Goal: Task Accomplishment & Management: Manage account settings

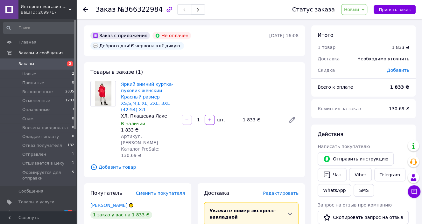
click at [23, 64] on span "Заказы" at bounding box center [26, 64] width 16 height 6
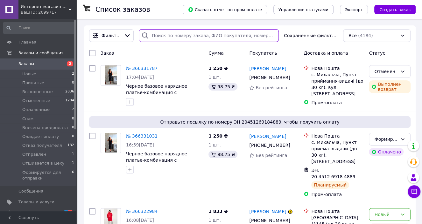
click at [193, 35] on input "search" at bounding box center [209, 35] width 140 height 13
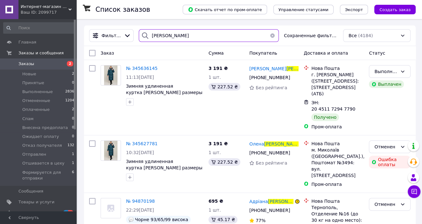
type input "бенько"
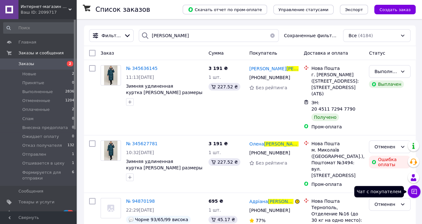
click at [410, 192] on button "Чат с покупателем" at bounding box center [413, 191] width 13 height 13
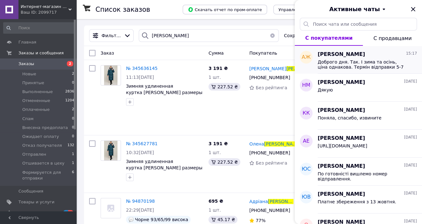
click at [371, 64] on span "Доброго дня. Так. І зима та осінь, ціна однакова. Термін відправки 5-7 робочих …" at bounding box center [362, 64] width 90 height 10
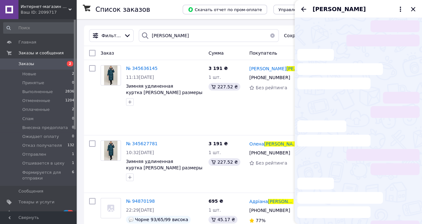
scroll to position [70, 0]
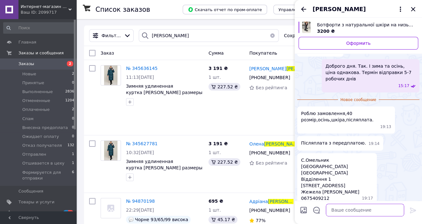
click at [351, 210] on textarea at bounding box center [365, 210] width 78 height 13
click at [330, 211] on textarea "Передплата 200 грн" at bounding box center [358, 210] width 91 height 13
click at [381, 212] on textarea "Передсплата 200 грн" at bounding box center [358, 210] width 91 height 13
paste textarea "PrivatBank 4731 1856 2706 3438 Golub Elena Summa: XXXX grn.+ % banku."
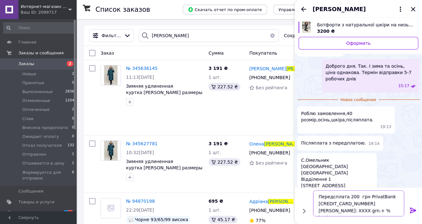
click at [361, 197] on textarea "Передсплата 200 грн PrivatBank 4731 1856 2706 3438 Golub Elena Summa: XXXX grn.…" at bounding box center [358, 203] width 91 height 26
click at [343, 211] on textarea "Передсплата 200 гр,н PrivatBank 4731 1856 2706 3438 Golub Elena Summa: XXXX grn…" at bounding box center [358, 203] width 91 height 26
click at [344, 209] on textarea "Передсплата 200 гр,н PrivatBank 4731 1856 2706 3438 Golub Elena Summa: XXXX grn…" at bounding box center [358, 203] width 91 height 26
click at [360, 198] on textarea "Передсплата 200 гр,н PrivatBank 4731 1856 2706 3438 Golub Elena Summa: 200 grn.…" at bounding box center [358, 203] width 91 height 26
click at [362, 195] on textarea "Передсплата 200 грн PrivatBank 4731 1856 2706 3438 Golub Elena Summa: 200 grn.+…" at bounding box center [358, 203] width 91 height 26
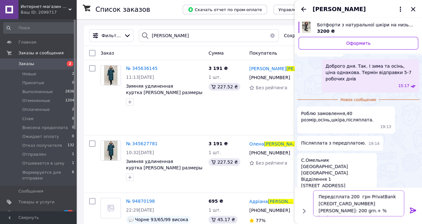
type textarea "Передсплата 200 грн. PrivatBank 4731 1856 2706 3438 Golub Elena Summa: 200 grn.…"
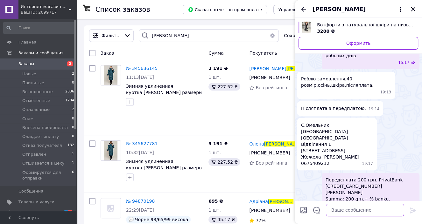
scroll to position [78, 0]
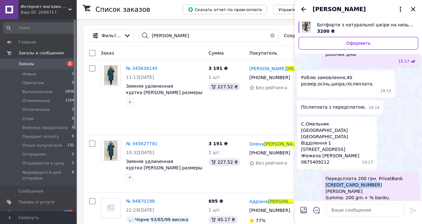
drag, startPoint x: 393, startPoint y: 172, endPoint x: 346, endPoint y: 179, distance: 47.6
click at [346, 179] on span "Передсплата 200 грн. PrivatBank 4731 1856 2706 3438 Golub Elena Summa: 200 grn.…" at bounding box center [370, 188] width 90 height 25
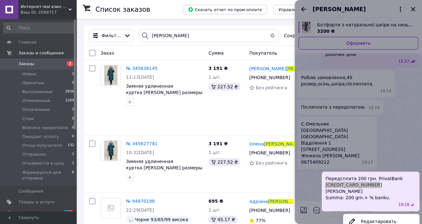
copy span "4731 1856 2706 3438"
click at [356, 215] on button "Редактировать" at bounding box center [381, 221] width 76 height 13
type textarea "Передсплата 200 грн. PrivatBank 4731 1856 2706 3438 Golub Elena Summa: 200 grn.…"
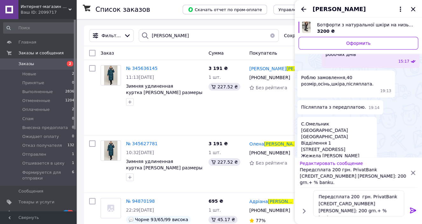
click at [411, 213] on icon at bounding box center [413, 211] width 8 height 8
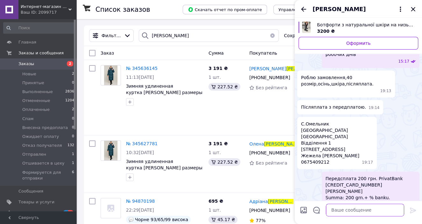
click at [344, 210] on textarea at bounding box center [365, 210] width 78 height 13
paste textarea "4731 1856 2706 3438"
type textarea "4731 1856 2706 3438"
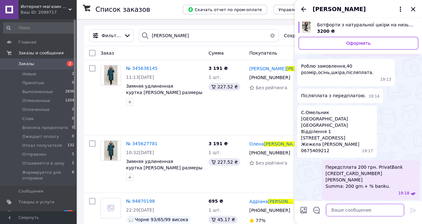
scroll to position [95, 0]
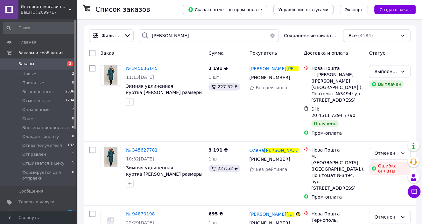
click at [29, 63] on span "Заказы" at bounding box center [26, 64] width 16 height 6
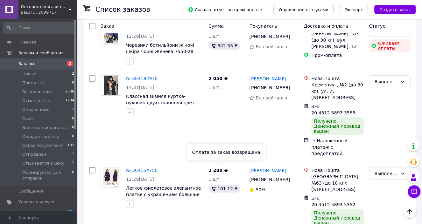
scroll to position [1526, 0]
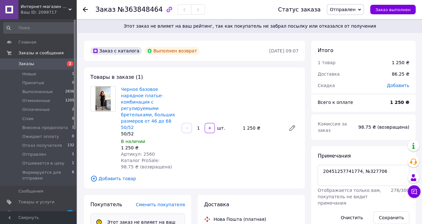
scroll to position [200, 0]
drag, startPoint x: 358, startPoint y: 166, endPoint x: 384, endPoint y: 168, distance: 25.5
click at [384, 168] on textarea "20451257741774, №327706" at bounding box center [363, 175] width 92 height 21
click at [27, 64] on span "Заказы" at bounding box center [26, 64] width 16 height 6
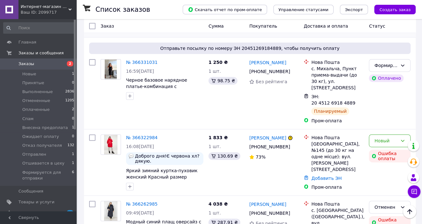
scroll to position [127, 0]
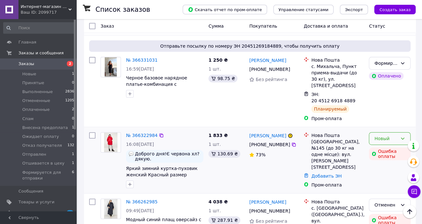
click at [384, 135] on div "Новый" at bounding box center [385, 138] width 23 height 7
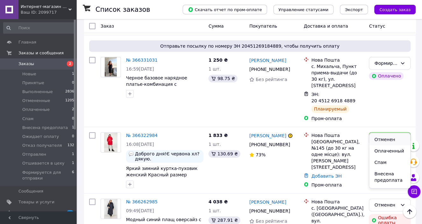
scroll to position [31, 0]
click at [376, 180] on li "Ожидает оплату" at bounding box center [389, 186] width 41 height 18
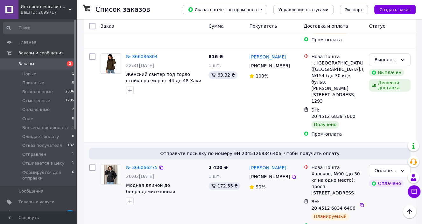
scroll to position [477, 0]
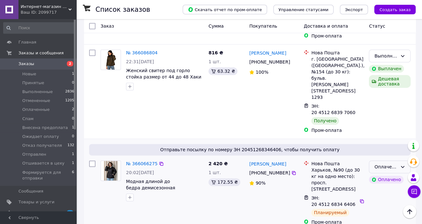
click at [384, 163] on div "Оплаченный" at bounding box center [385, 166] width 23 height 7
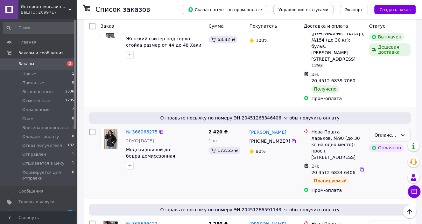
click at [405, 129] on div "Оплаченный" at bounding box center [390, 135] width 42 height 13
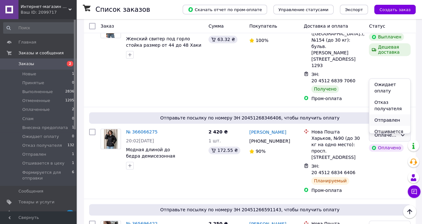
scroll to position [92, 0]
click at [386, 122] on li "Формируется для отправки" at bounding box center [389, 128] width 41 height 24
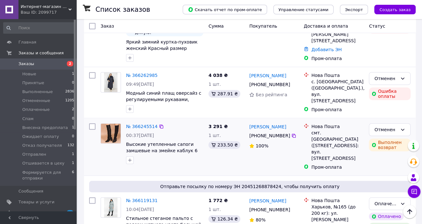
scroll to position [191, 0]
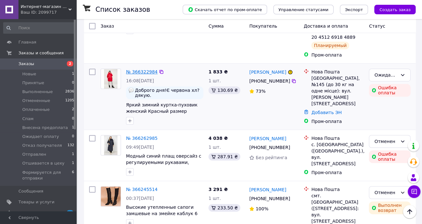
click at [147, 69] on link "№ 366322984" at bounding box center [141, 71] width 31 height 5
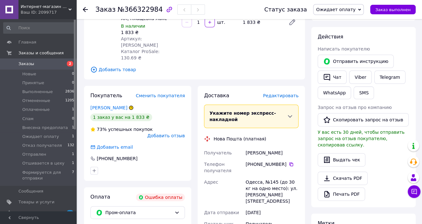
scroll to position [95, 0]
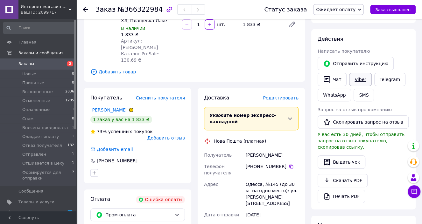
click at [358, 80] on link "Viber" at bounding box center [360, 79] width 22 height 13
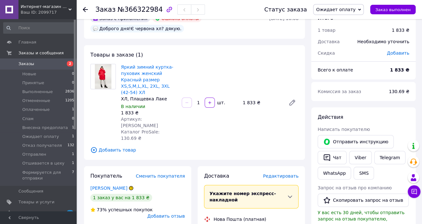
scroll to position [0, 0]
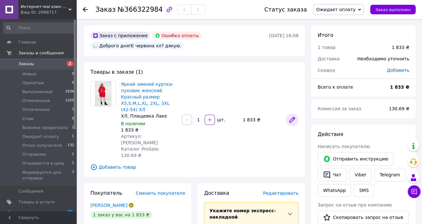
click at [294, 116] on icon at bounding box center [292, 120] width 8 height 8
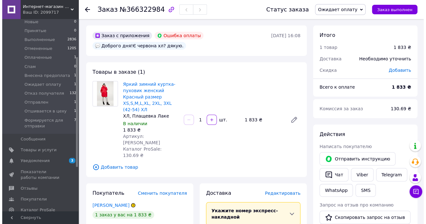
scroll to position [95, 0]
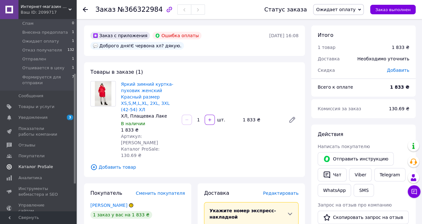
click at [29, 168] on span "Каталог ProSale" at bounding box center [35, 167] width 34 height 6
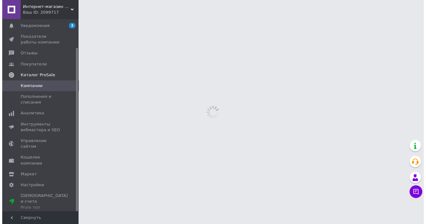
scroll to position [33, 0]
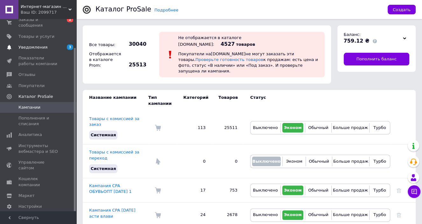
click at [44, 45] on span "Уведомления" at bounding box center [38, 48] width 40 height 6
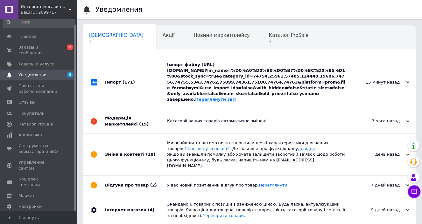
click at [236, 100] on link "Переглянути звіт" at bounding box center [215, 99] width 41 height 5
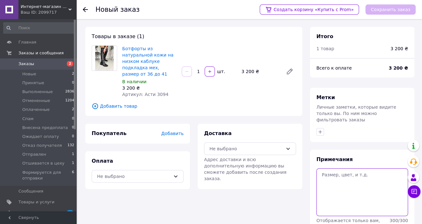
click at [351, 182] on textarea at bounding box center [362, 193] width 92 height 48
type textarea "40 р."
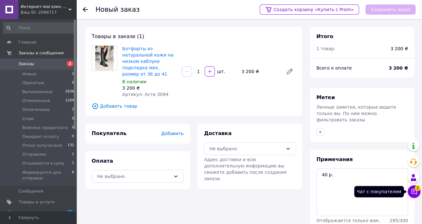
click at [411, 191] on icon at bounding box center [414, 192] width 6 height 6
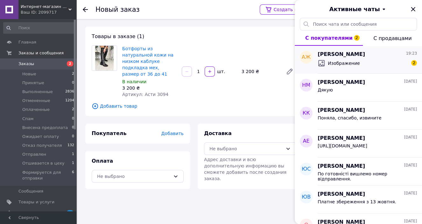
click at [378, 66] on div "Изображение 2" at bounding box center [366, 63] width 99 height 10
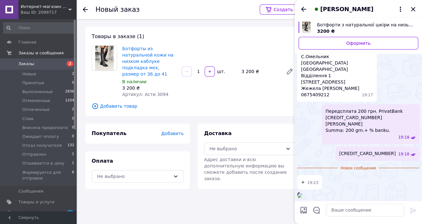
scroll to position [221, 0]
click at [333, 208] on textarea at bounding box center [365, 210] width 78 height 13
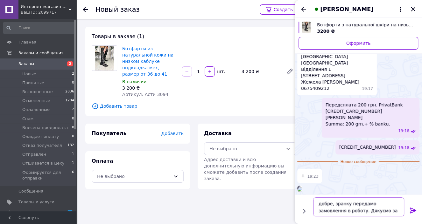
click at [334, 205] on textarea "добре, зранку передамо замовлення в роботу. Дякуємо за замовлення!" at bounding box center [358, 206] width 91 height 19
click at [363, 204] on textarea "добре, з ранку передамо замовлення в роботу. Дякуємо за замовлення!" at bounding box center [358, 206] width 91 height 19
type textarea "добре, з ранку передаємо замовлення в роботу. Дякуємо за замовлення!"
click at [411, 210] on icon at bounding box center [413, 211] width 6 height 6
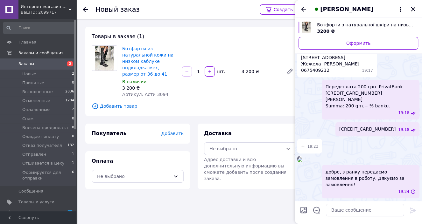
scroll to position [239, 0]
click at [411, 9] on icon "Закрыть" at bounding box center [413, 9] width 8 height 8
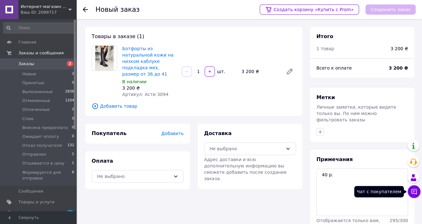
click at [412, 192] on icon at bounding box center [414, 192] width 6 height 6
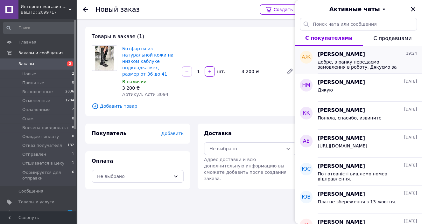
click at [356, 62] on span "добре, з ранку передаємо замовлення в роботу. Дякуємо за замовлення!" at bounding box center [362, 64] width 90 height 10
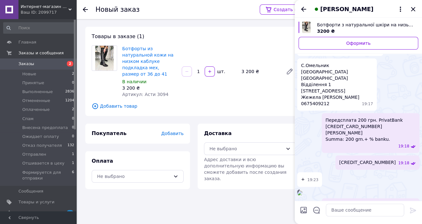
scroll to position [105, 0]
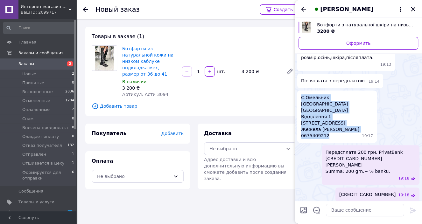
drag, startPoint x: 301, startPoint y: 90, endPoint x: 328, endPoint y: 129, distance: 47.4
click at [328, 129] on span "С.Омельник Кременчуцький район Полтавська область Відділення 1 Вул.Центральна ,…" at bounding box center [330, 116] width 58 height 45
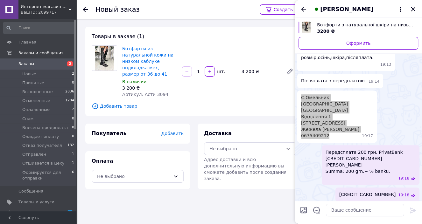
copy span "С.Омельник Кременчуцький район Полтавська область Відділення 1 Вул.Центральна ,…"
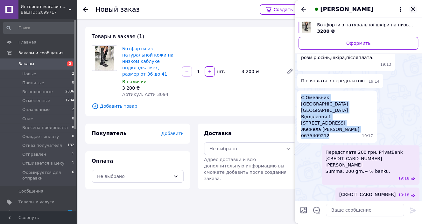
click at [413, 10] on icon "Закрыть" at bounding box center [413, 9] width 8 height 8
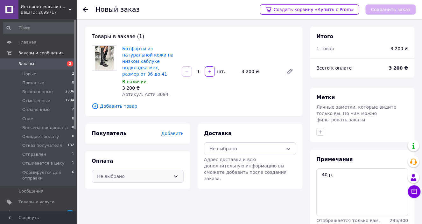
click at [174, 174] on icon at bounding box center [175, 176] width 5 height 5
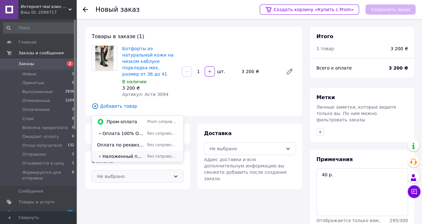
click at [137, 158] on span "🔹Наложенный платеж с предоплатой." at bounding box center [121, 156] width 48 height 6
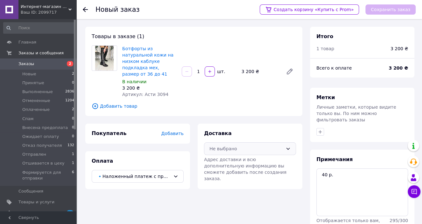
click at [231, 145] on div "Не выбрано" at bounding box center [245, 148] width 73 height 7
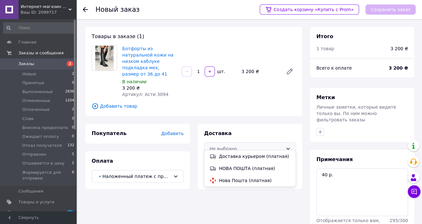
click at [238, 179] on span "Нова Пошта (платная)" at bounding box center [255, 180] width 72 height 6
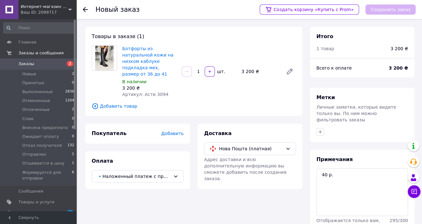
click at [173, 131] on span "Добавить" at bounding box center [172, 133] width 22 height 5
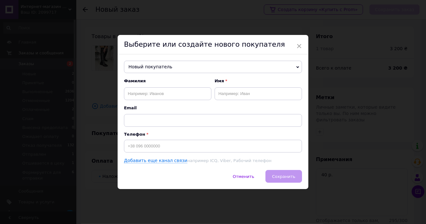
click at [154, 69] on span "Новый покупатель" at bounding box center [213, 67] width 178 height 13
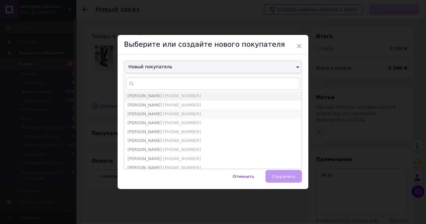
click at [175, 112] on span "+380675409212" at bounding box center [182, 114] width 38 height 5
type input "Алена Жежела"
type input "+380675409212"
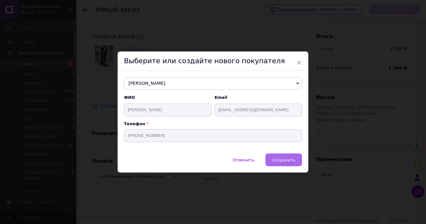
click at [284, 164] on button "Сохранить" at bounding box center [284, 160] width 37 height 13
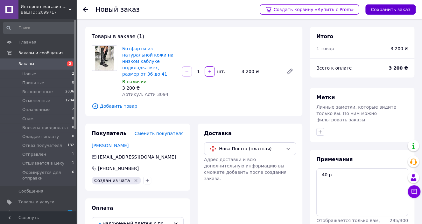
click at [384, 10] on button "Сохранить заказ" at bounding box center [390, 9] width 50 height 10
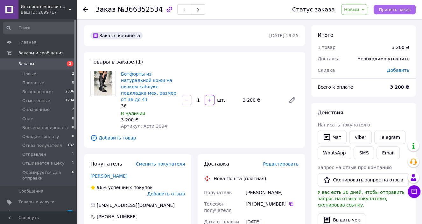
click at [384, 9] on span "Принять заказ" at bounding box center [394, 9] width 32 height 5
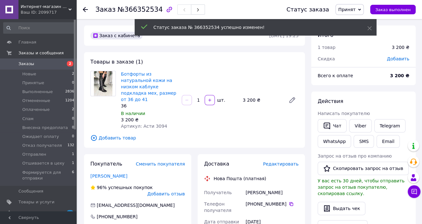
click at [361, 10] on icon at bounding box center [359, 9] width 3 height 3
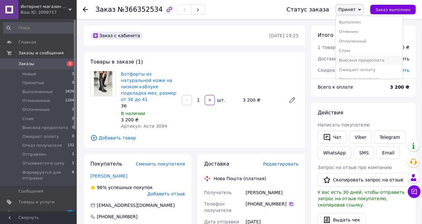
click at [356, 58] on li "Внесена предоплата" at bounding box center [368, 61] width 67 height 10
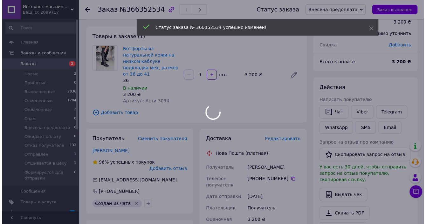
scroll to position [64, 0]
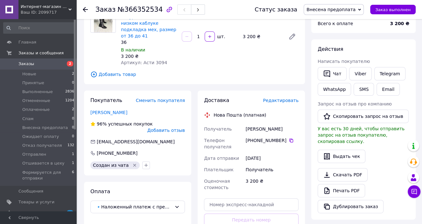
click at [283, 98] on span "Редактировать" at bounding box center [281, 100] width 36 height 5
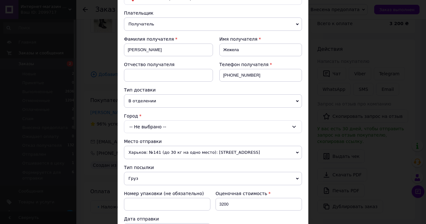
click at [161, 125] on div "-- Не выбрано --" at bounding box center [213, 127] width 178 height 13
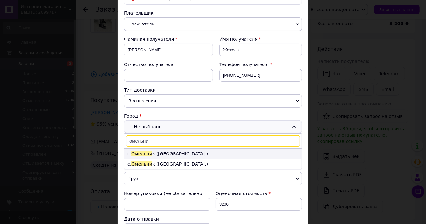
type input "омельни"
click at [161, 155] on li "с. Омельни к (Полтавская обл.)" at bounding box center [212, 154] width 177 height 10
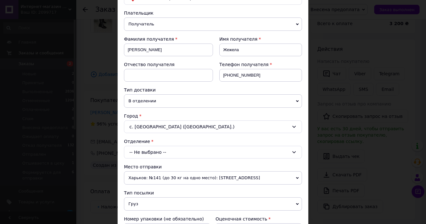
click at [160, 152] on div "-- Не выбрано --" at bounding box center [213, 152] width 178 height 13
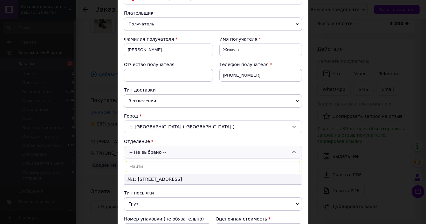
click at [160, 178] on li "№1: ул. Центральная, 50А" at bounding box center [212, 179] width 177 height 10
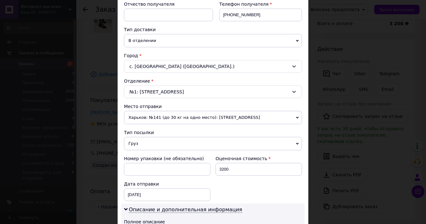
scroll to position [127, 0]
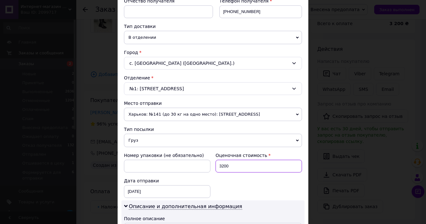
click at [238, 168] on input "3200" at bounding box center [259, 166] width 86 height 13
click at [223, 164] on input "3000" at bounding box center [259, 166] width 86 height 13
type input "3200"
click at [155, 187] on div "12.10.2025 < 2025 > < Октябрь > Пн Вт Ср Чт Пт Сб Вс 29 30 1 2 3 4 5 6 7 8 9 10…" at bounding box center [167, 191] width 86 height 13
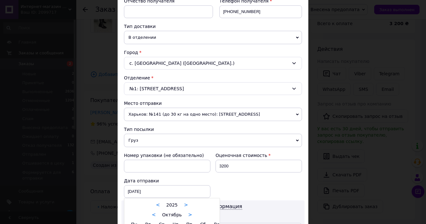
drag, startPoint x: 424, startPoint y: 93, endPoint x: 422, endPoint y: 168, distance: 74.1
click at [423, 160] on div at bounding box center [213, 112] width 426 height 224
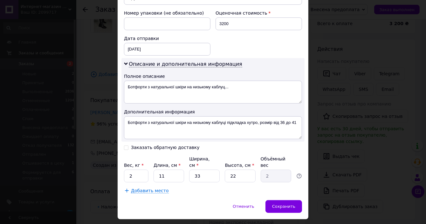
scroll to position [278, 0]
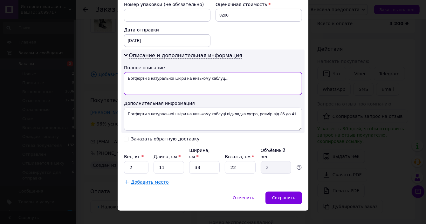
drag, startPoint x: 188, startPoint y: 76, endPoint x: 243, endPoint y: 80, distance: 55.2
click at [243, 80] on textarea "Ботфорти з натуральної шкіри на низькому каблуц..." at bounding box center [213, 83] width 178 height 23
type textarea "Ботфорти з натуральної шкіри"
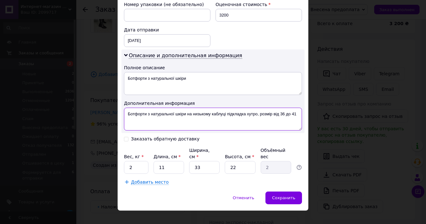
drag, startPoint x: 187, startPoint y: 113, endPoint x: 311, endPoint y: 120, distance: 124.2
click at [311, 120] on div "× Редактирование доставки Способ доставки Нова Пошта (платная) Плательщик Получ…" at bounding box center [213, 112] width 426 height 224
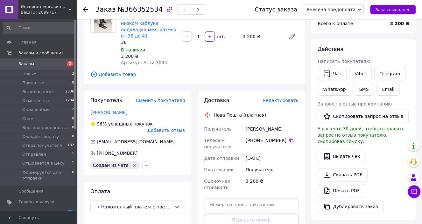
click at [287, 98] on span "Редактировать" at bounding box center [281, 100] width 36 height 5
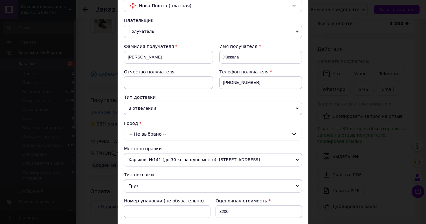
scroll to position [64, 0]
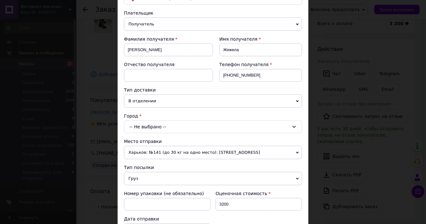
click at [144, 124] on div "-- Не выбрано --" at bounding box center [213, 127] width 178 height 13
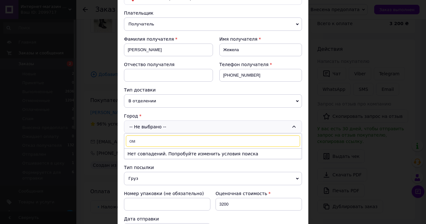
type input "о"
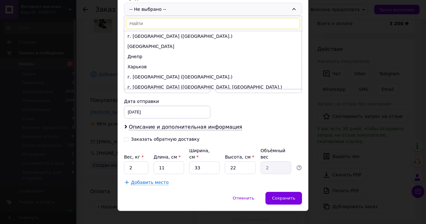
scroll to position [182, 0]
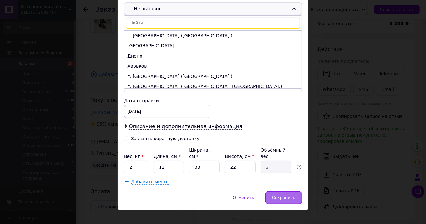
click at [286, 195] on span "Сохранить" at bounding box center [283, 197] width 23 height 5
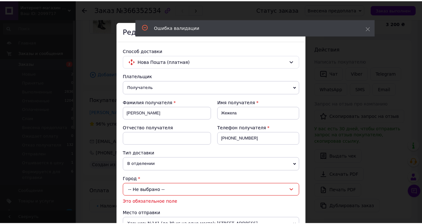
scroll to position [0, 0]
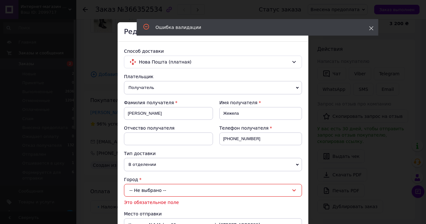
click at [371, 29] on icon at bounding box center [371, 28] width 4 height 4
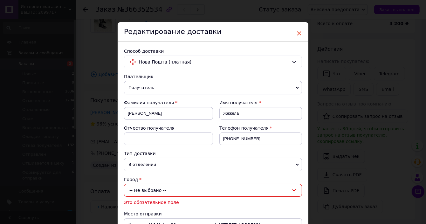
click at [298, 34] on span "×" at bounding box center [299, 33] width 6 height 11
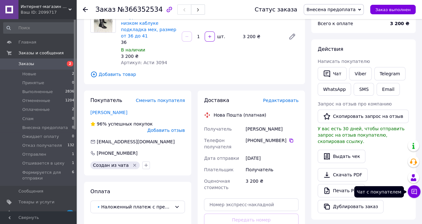
click at [417, 194] on button "Чат с покупателем" at bounding box center [413, 191] width 13 height 13
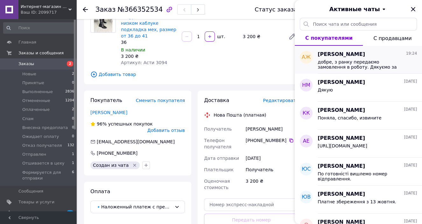
click at [363, 65] on span "добре, з ранку передаємо замовлення в роботу. Дякуємо за замовлення!" at bounding box center [362, 64] width 90 height 10
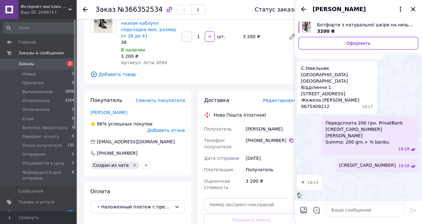
scroll to position [137, 0]
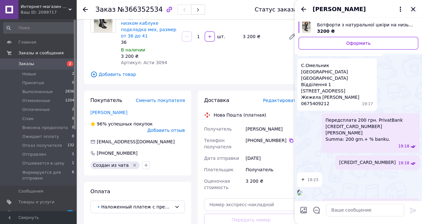
click at [411, 8] on icon "Закрыть" at bounding box center [413, 9] width 8 height 8
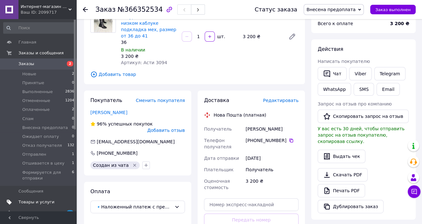
click at [33, 202] on span "Товары и услуги" at bounding box center [36, 202] width 36 height 6
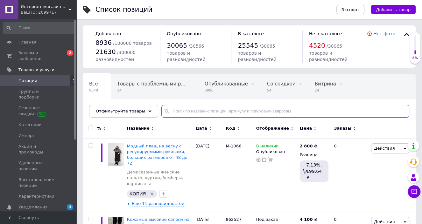
click at [174, 112] on input "text" at bounding box center [285, 111] width 248 height 13
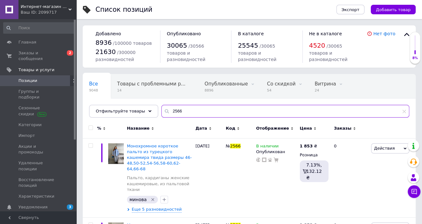
click at [190, 111] on input "2566" at bounding box center [285, 111] width 248 height 13
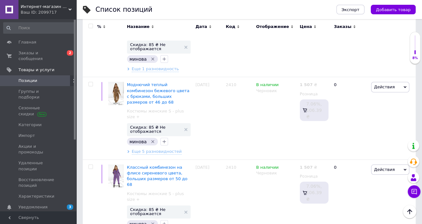
scroll to position [3834, 0]
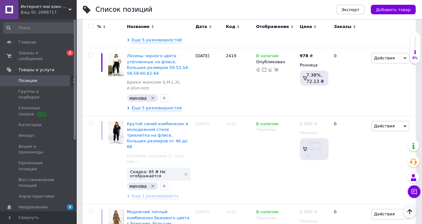
click at [409, 213] on icon "Наверх" at bounding box center [409, 212] width 8 height 8
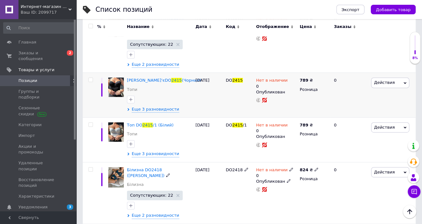
scroll to position [0, 0]
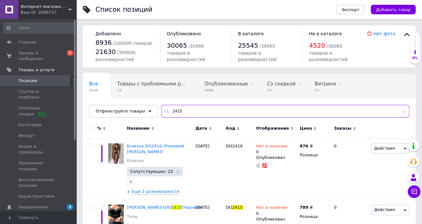
click at [187, 112] on input "2415" at bounding box center [285, 111] width 248 height 13
type input "2415"
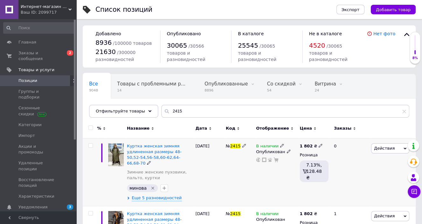
click at [318, 147] on icon at bounding box center [320, 146] width 4 height 4
drag, startPoint x: 327, startPoint y: 136, endPoint x: 349, endPoint y: 135, distance: 22.6
click at [348, 135] on input "1916" at bounding box center [349, 139] width 48 height 13
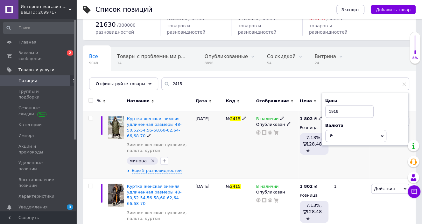
scroll to position [64, 0]
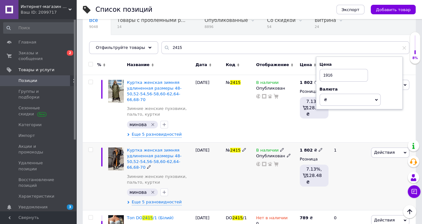
type input "1916"
click at [318, 148] on icon at bounding box center [320, 150] width 4 height 4
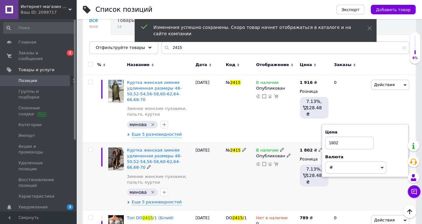
drag, startPoint x: 340, startPoint y: 135, endPoint x: 327, endPoint y: 135, distance: 13.0
click at [328, 137] on input "1802" at bounding box center [349, 143] width 48 height 13
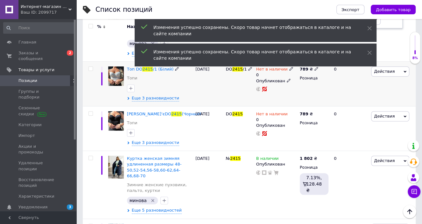
scroll to position [223, 0]
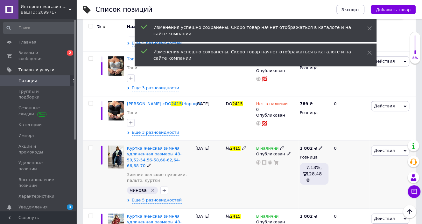
type input "1916"
click at [318, 146] on icon at bounding box center [320, 148] width 4 height 4
drag, startPoint x: 340, startPoint y: 127, endPoint x: 327, endPoint y: 128, distance: 12.8
click at [328, 135] on input "1802" at bounding box center [349, 141] width 48 height 13
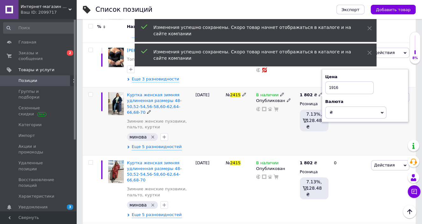
scroll to position [286, 0]
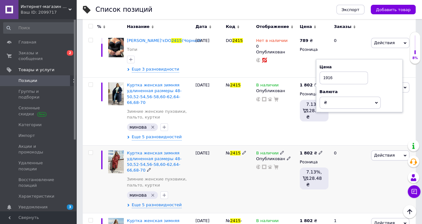
type input "1916"
click at [318, 151] on icon at bounding box center [320, 153] width 4 height 4
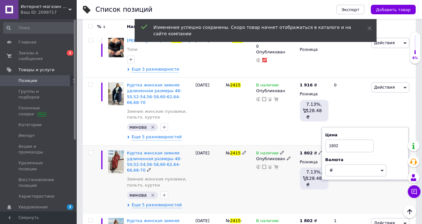
drag, startPoint x: 340, startPoint y: 125, endPoint x: 329, endPoint y: 126, distance: 10.9
click at [329, 140] on input "1802" at bounding box center [349, 146] width 48 height 13
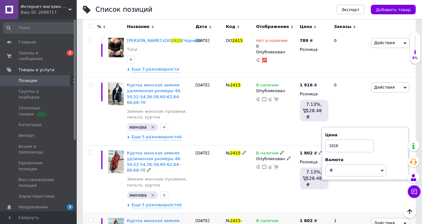
scroll to position [350, 0]
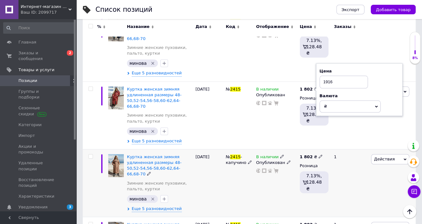
type input "1916"
click at [318, 149] on div "1 802 ₴ Розница 7.13%, 128.48 ₴" at bounding box center [314, 183] width 32 height 68
click at [318, 154] on span at bounding box center [320, 156] width 4 height 4
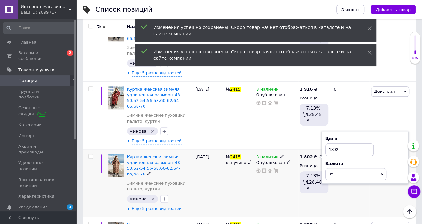
drag, startPoint x: 340, startPoint y: 126, endPoint x: 325, endPoint y: 127, distance: 15.3
click at [325, 143] on input "1802" at bounding box center [349, 149] width 48 height 13
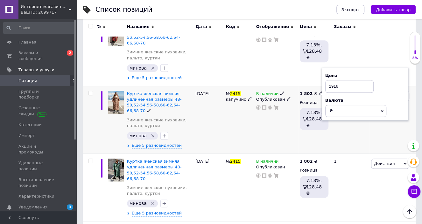
scroll to position [413, 0]
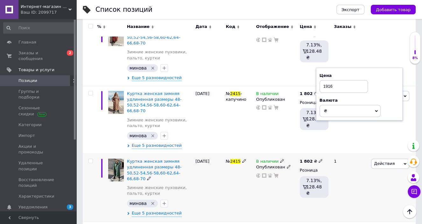
type input "1916"
click at [318, 159] on use at bounding box center [319, 160] width 3 height 3
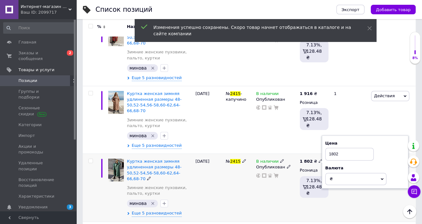
drag, startPoint x: 338, startPoint y: 122, endPoint x: 324, endPoint y: 122, distance: 14.3
click at [324, 135] on div "Цена 1802 Валюта ₴ $ € CHF £ ¥ PLN ₸ MDL HUF KGS CN¥ TRY ₩ lei" at bounding box center [364, 161] width 86 height 53
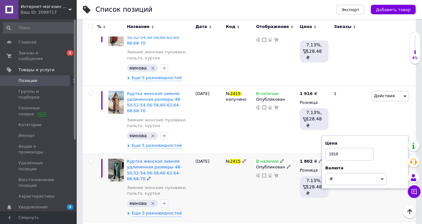
scroll to position [448, 0]
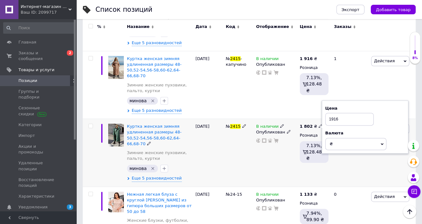
type input "1916"
click at [91, 124] on input "checkbox" at bounding box center [90, 126] width 4 height 4
checkbox input "true"
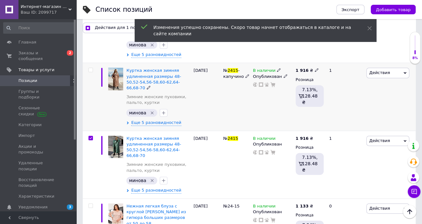
scroll to position [416, 0]
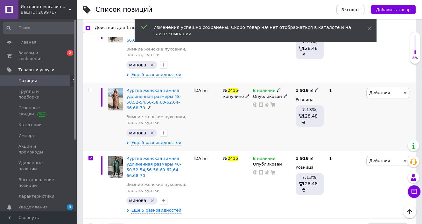
click at [93, 88] on div at bounding box center [90, 90] width 13 height 4
checkbox input "true"
click at [92, 88] on input "checkbox" at bounding box center [90, 90] width 4 height 4
checkbox input "true"
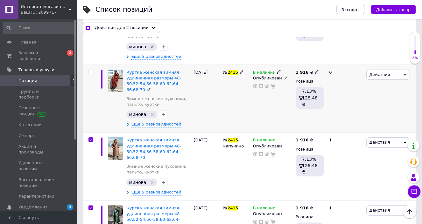
scroll to position [321, 0]
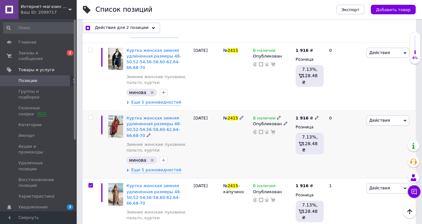
click at [90, 116] on input "checkbox" at bounding box center [90, 118] width 4 height 4
checkbox input "true"
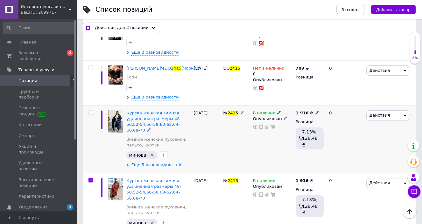
scroll to position [257, 0]
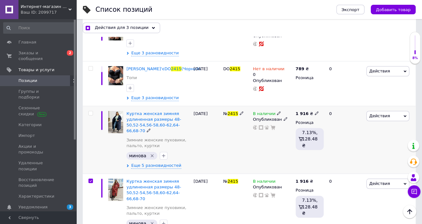
click at [89, 111] on input "checkbox" at bounding box center [90, 113] width 4 height 4
checkbox input "true"
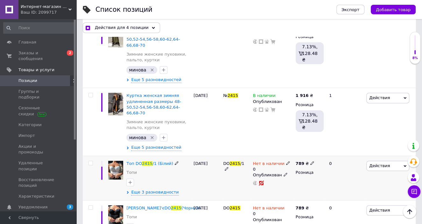
scroll to position [98, 0]
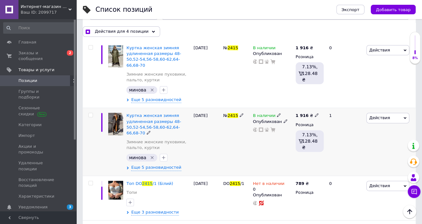
click at [91, 113] on input "checkbox" at bounding box center [90, 115] width 4 height 4
checkbox input "true"
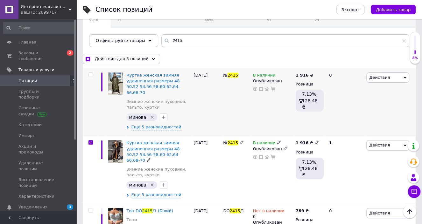
scroll to position [34, 0]
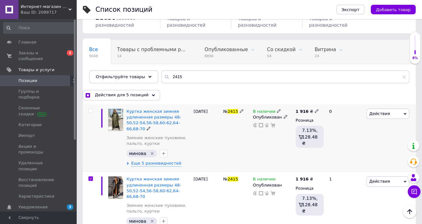
click at [91, 107] on div at bounding box center [90, 138] width 14 height 68
checkbox input "true"
click at [92, 109] on span at bounding box center [90, 111] width 4 height 4
click at [92, 109] on input "checkbox" at bounding box center [90, 111] width 4 height 4
checkbox input "true"
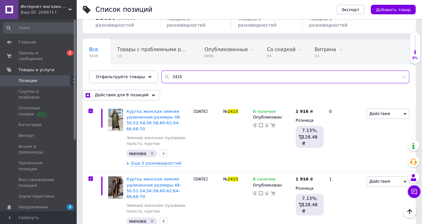
click at [176, 75] on input "2415" at bounding box center [285, 77] width 248 height 13
checkbox input "true"
type input "241"
checkbox input "true"
type input "24"
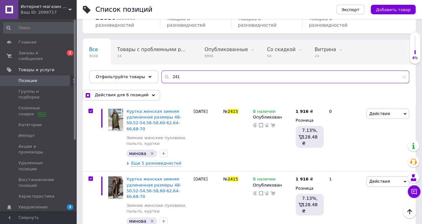
checkbox input "true"
type input "2"
checkbox input "true"
type input "23"
checkbox input "true"
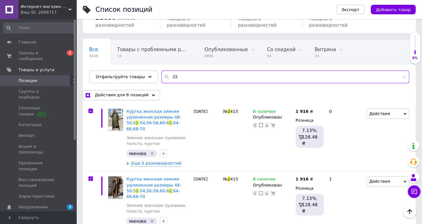
type input "231"
checkbox input "true"
type input "2312"
checkbox input "true"
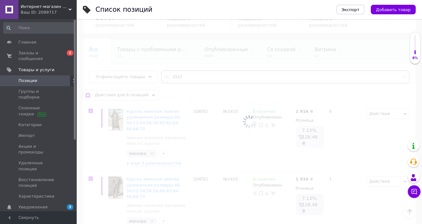
type input "2312"
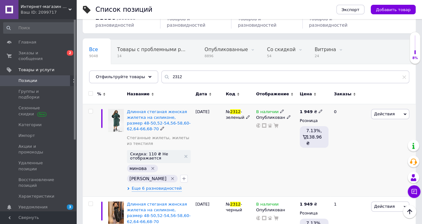
click at [92, 111] on input "checkbox" at bounding box center [90, 111] width 4 height 4
checkbox input "true"
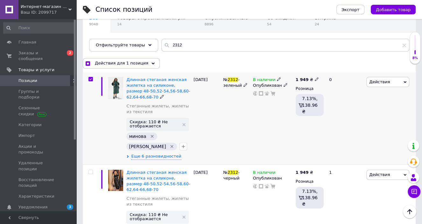
scroll to position [66, 0]
click at [90, 170] on input "checkbox" at bounding box center [90, 172] width 4 height 4
checkbox input "true"
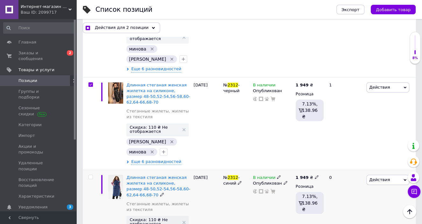
scroll to position [162, 0]
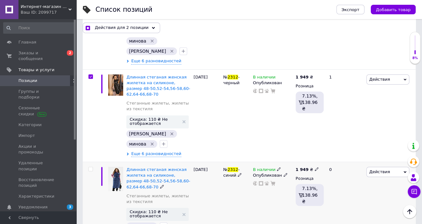
click at [91, 167] on input "checkbox" at bounding box center [90, 169] width 4 height 4
checkbox input "true"
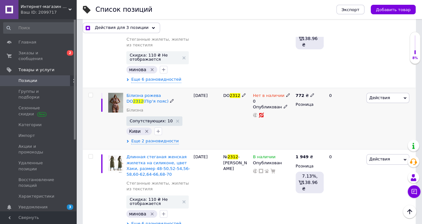
scroll to position [321, 0]
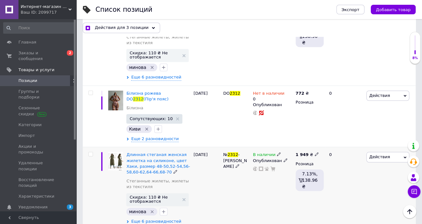
click at [91, 152] on input "checkbox" at bounding box center [90, 154] width 4 height 4
checkbox input "true"
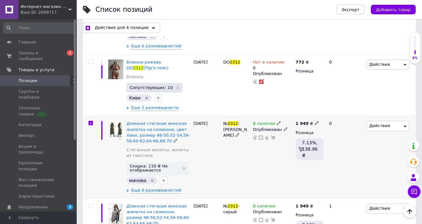
scroll to position [416, 0]
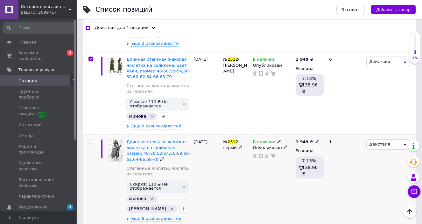
click at [91, 140] on input "checkbox" at bounding box center [90, 142] width 4 height 4
checkbox input "true"
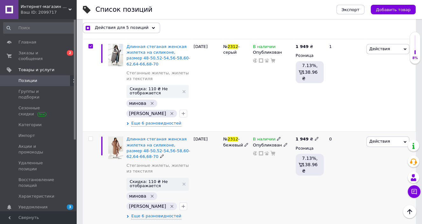
scroll to position [512, 0]
click at [90, 136] on input "checkbox" at bounding box center [90, 138] width 4 height 4
checkbox input "true"
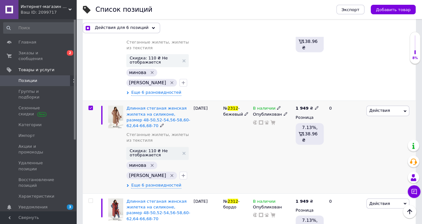
scroll to position [575, 0]
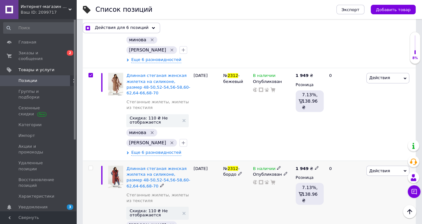
click at [91, 166] on input "checkbox" at bounding box center [90, 168] width 4 height 4
checkbox input "true"
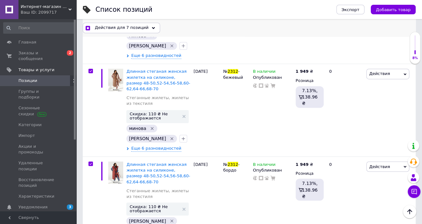
scroll to position [573, 0]
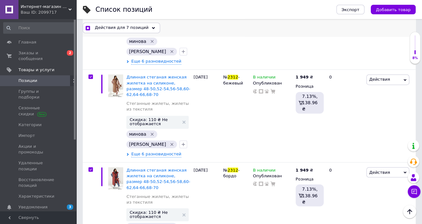
click at [116, 25] on span "Действия для 7 позиций" at bounding box center [122, 28] width 54 height 6
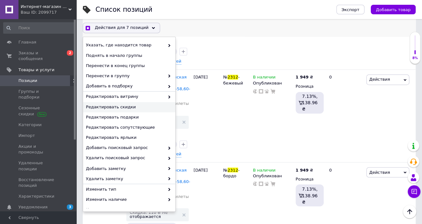
click at [117, 108] on span "Редактировать скидки" at bounding box center [128, 107] width 85 height 6
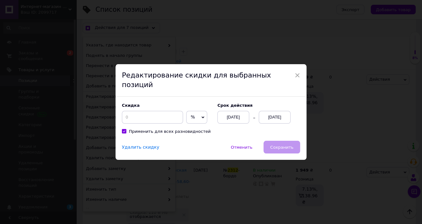
scroll to position [541, 0]
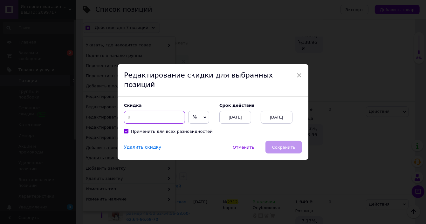
click at [139, 111] on input at bounding box center [154, 117] width 61 height 13
checkbox input "true"
type input "1"
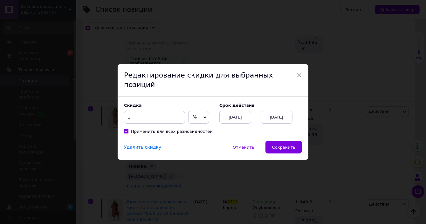
click at [203, 111] on span "%" at bounding box center [198, 117] width 21 height 13
click at [193, 126] on li "₴" at bounding box center [199, 130] width 20 height 9
click at [152, 114] on input "1" at bounding box center [154, 117] width 61 height 13
checkbox input "true"
type input "11"
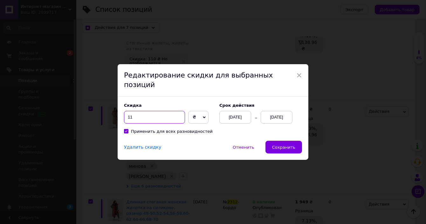
checkbox input "true"
type input "110"
checkbox input "true"
type input "11"
checkbox input "true"
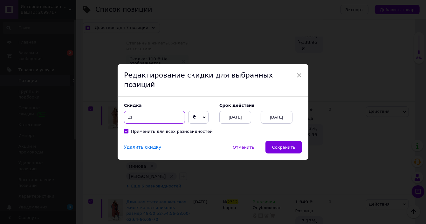
type input "1"
checkbox input "true"
type input "10"
checkbox input "true"
type input "105"
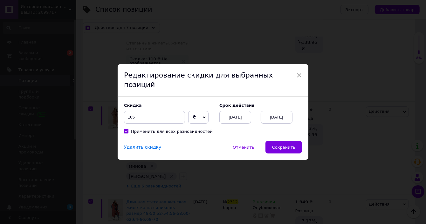
click at [272, 115] on div "[DATE]" at bounding box center [277, 117] width 32 height 13
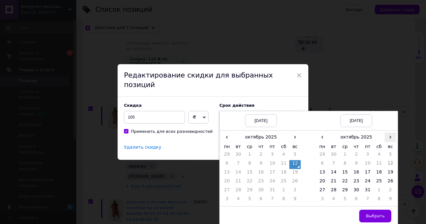
click at [386, 133] on span "›" at bounding box center [390, 137] width 11 height 9
click at [345, 187] on td "26" at bounding box center [344, 191] width 11 height 9
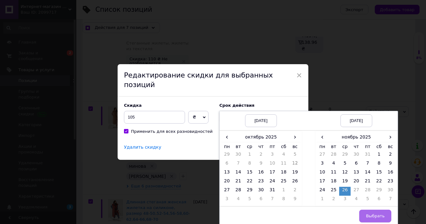
click at [376, 214] on span "Выбрать" at bounding box center [375, 216] width 19 height 5
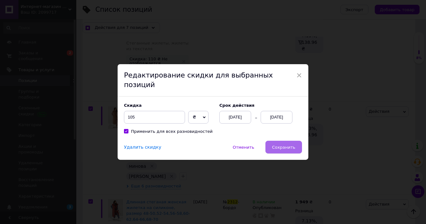
click at [277, 145] on span "Сохранить" at bounding box center [283, 147] width 23 height 5
checkbox input "true"
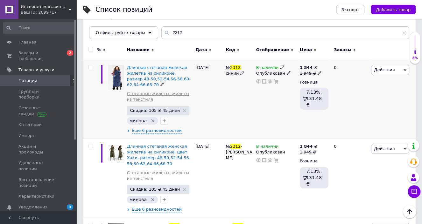
scroll to position [0, 0]
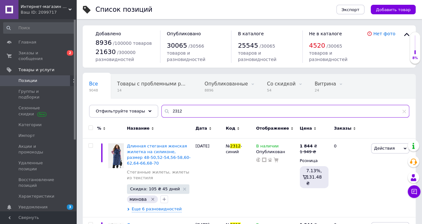
click at [177, 107] on input "2312" at bounding box center [285, 111] width 248 height 13
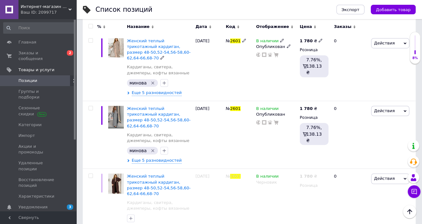
scroll to position [286, 0]
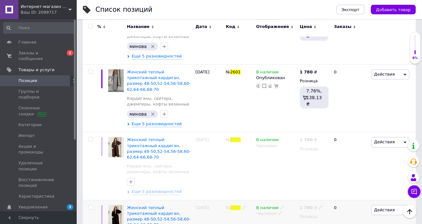
click at [278, 211] on icon at bounding box center [280, 213] width 4 height 4
click at [274, 221] on li "Опубликован" at bounding box center [274, 225] width 43 height 9
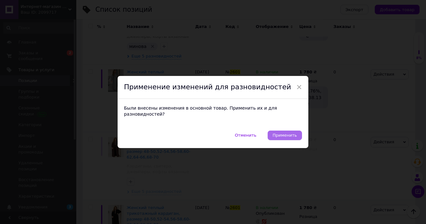
click at [285, 133] on span "Применить" at bounding box center [285, 135] width 24 height 5
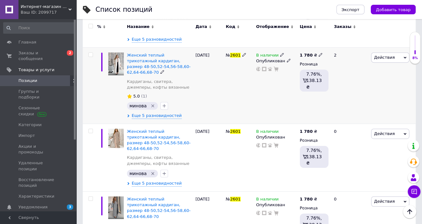
scroll to position [64, 0]
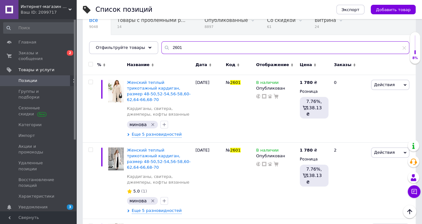
click at [183, 49] on input "2601" at bounding box center [285, 47] width 248 height 13
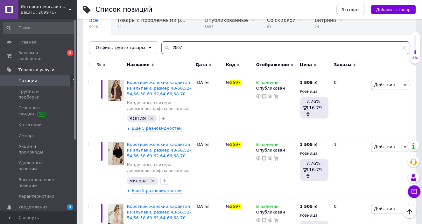
type input "2597"
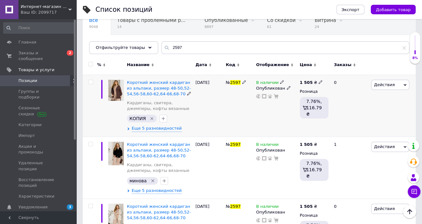
click at [287, 86] on use at bounding box center [288, 87] width 3 height 3
click at [267, 107] on li "Черновик" at bounding box center [274, 109] width 43 height 9
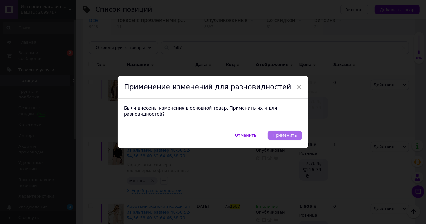
click at [278, 131] on button "Применить" at bounding box center [285, 136] width 34 height 10
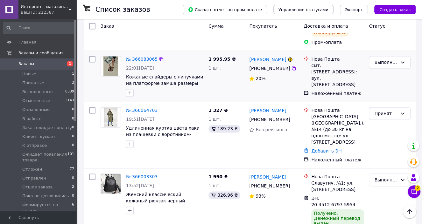
scroll to position [540, 0]
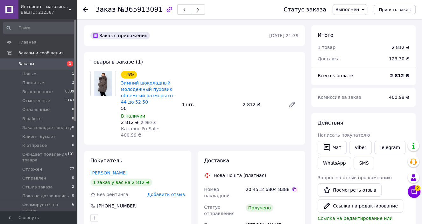
click at [39, 11] on div "Ваш ID: 212387" at bounding box center [49, 13] width 56 height 6
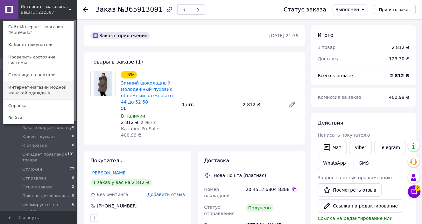
click at [37, 88] on link "Интернет-магазин модной женской одежды К..." at bounding box center [38, 90] width 70 height 18
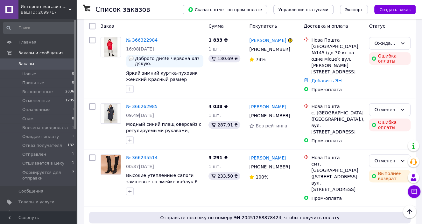
scroll to position [159, 0]
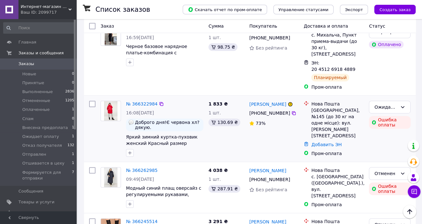
click at [111, 101] on img at bounding box center [110, 111] width 13 height 20
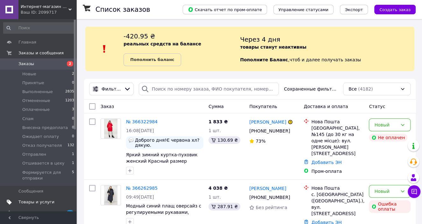
click at [31, 203] on span "Товары и услуги" at bounding box center [36, 202] width 36 height 6
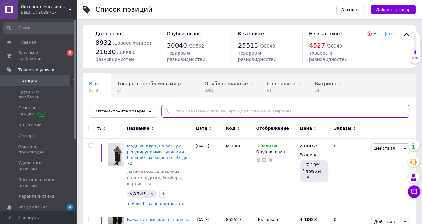
click at [170, 108] on input "text" at bounding box center [285, 111] width 248 height 13
paste input "№21-180-"
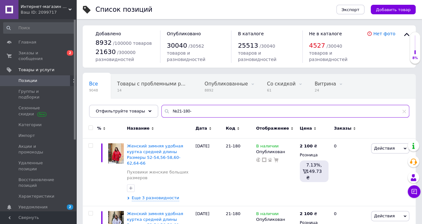
type input "№21-180-"
